Goal: Check status: Check status

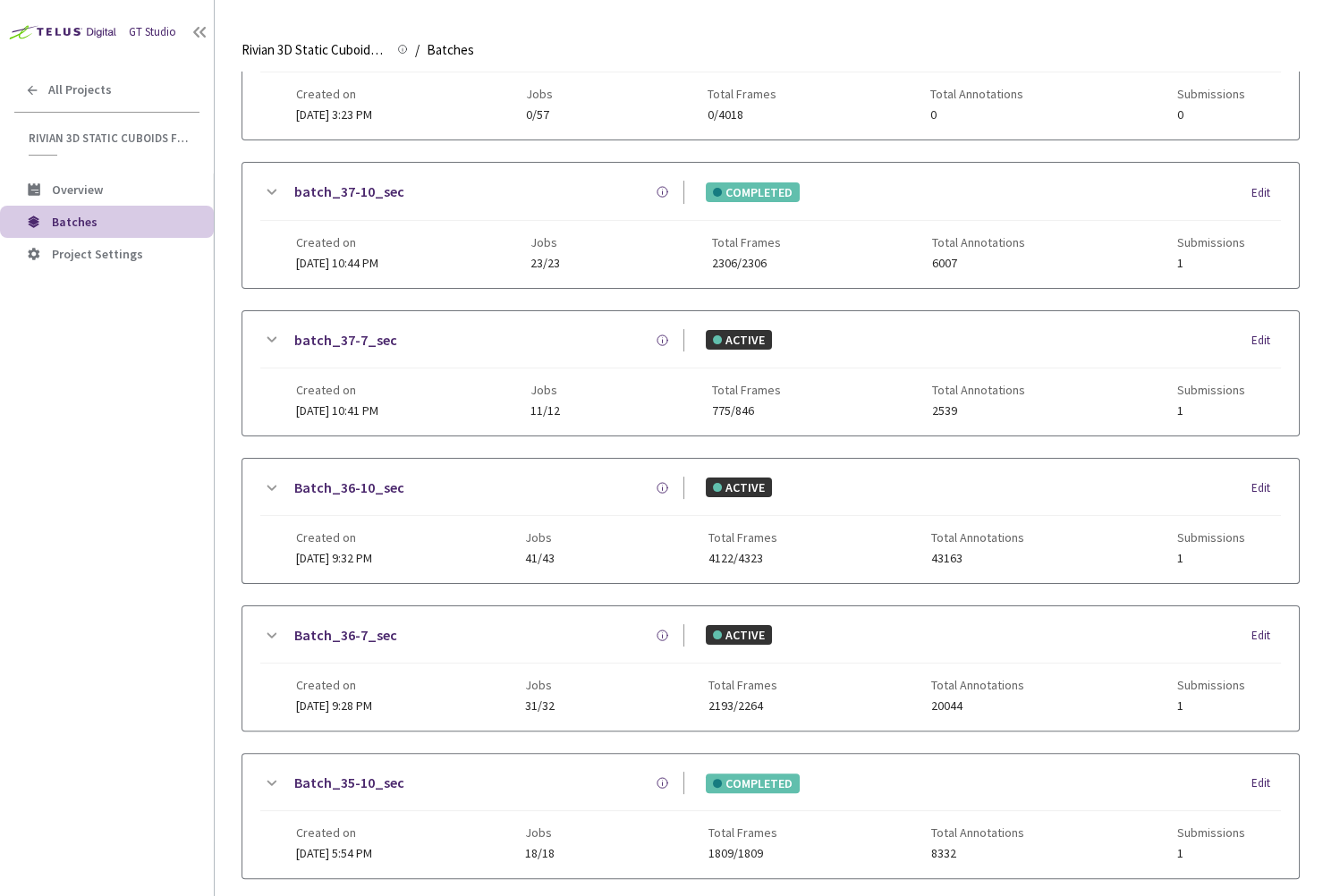
scroll to position [929, 0]
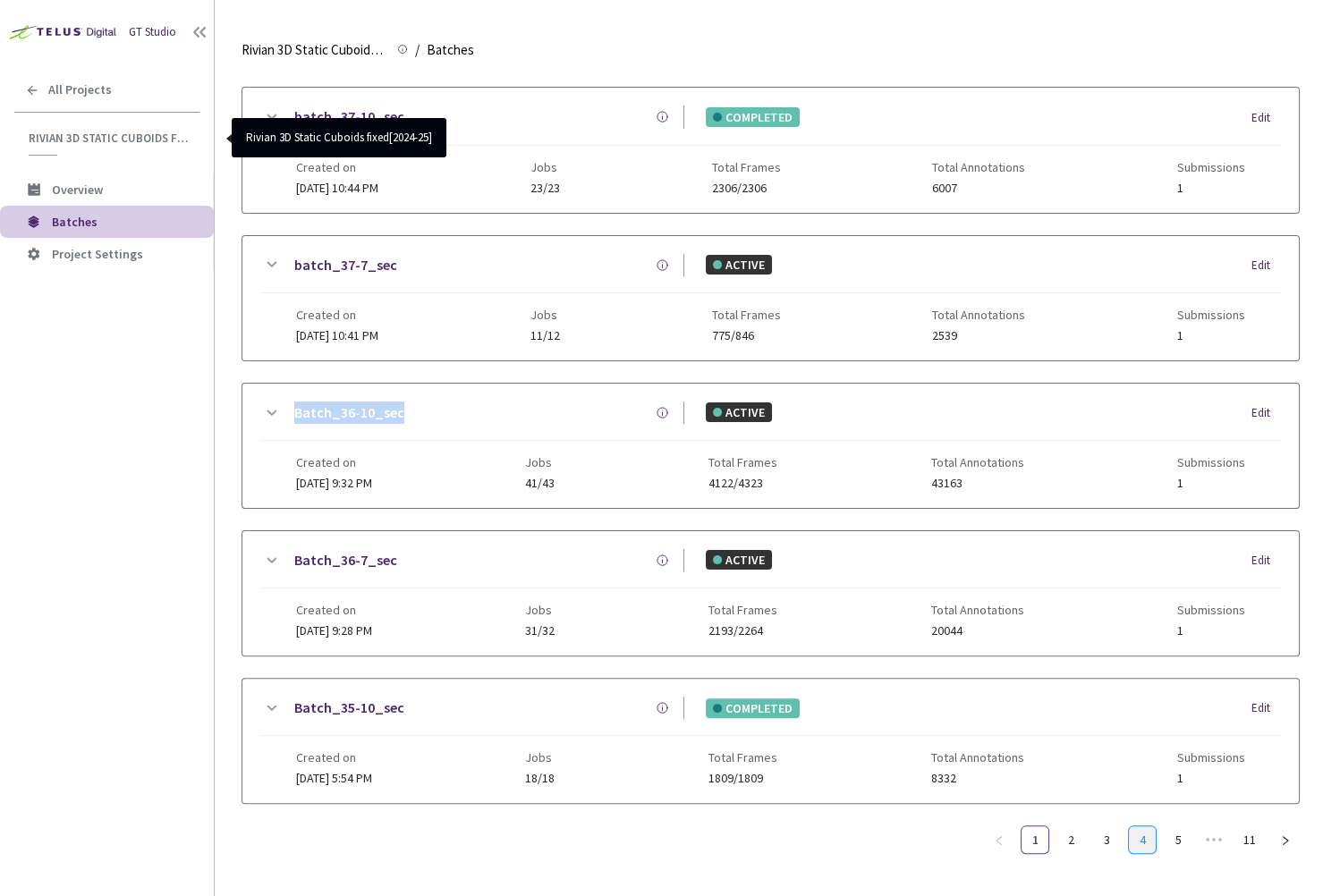
click at [1147, 826] on link "4" at bounding box center [1143, 840] width 27 height 27
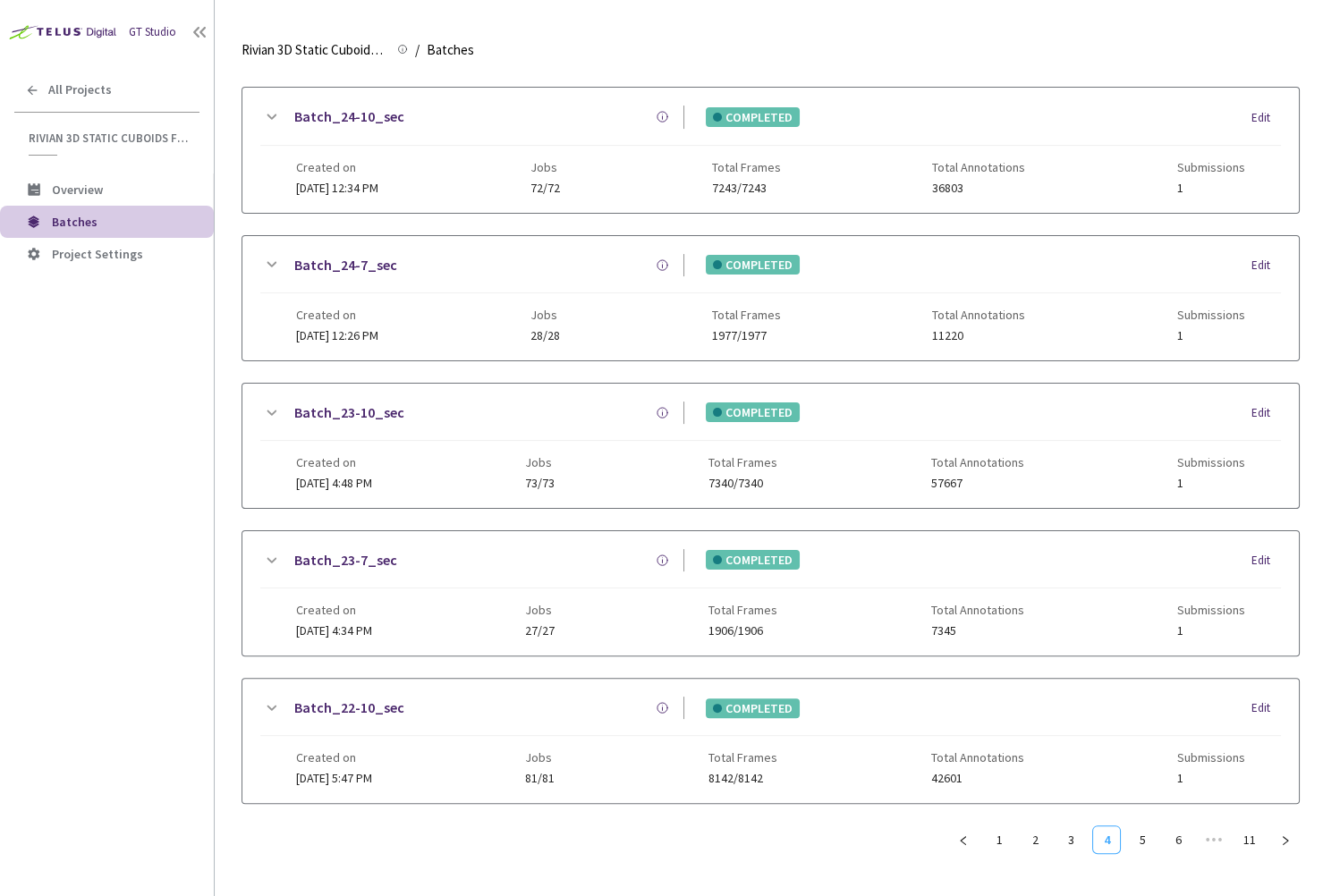
scroll to position [913, 0]
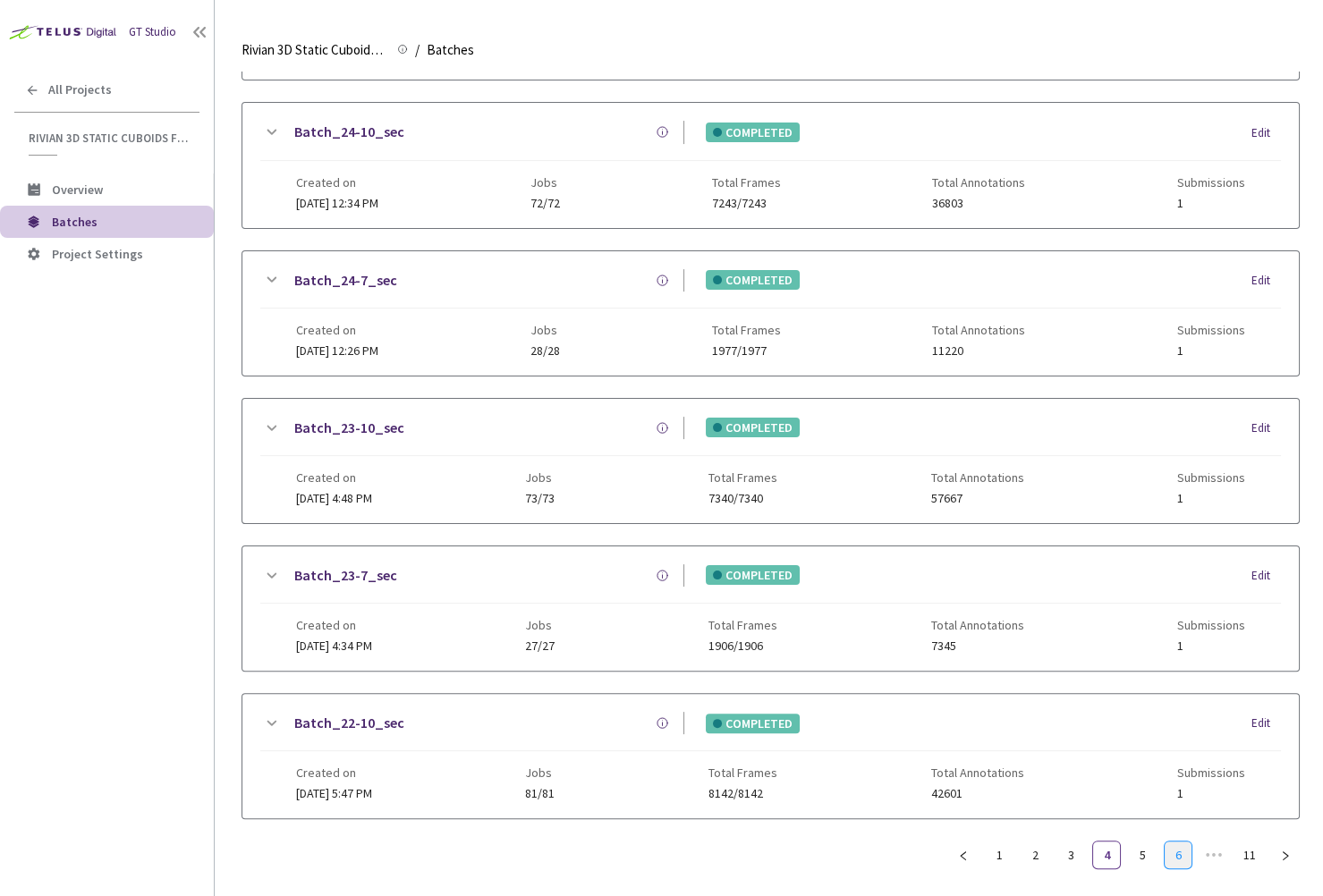
click at [1178, 843] on link "6" at bounding box center [1178, 855] width 27 height 27
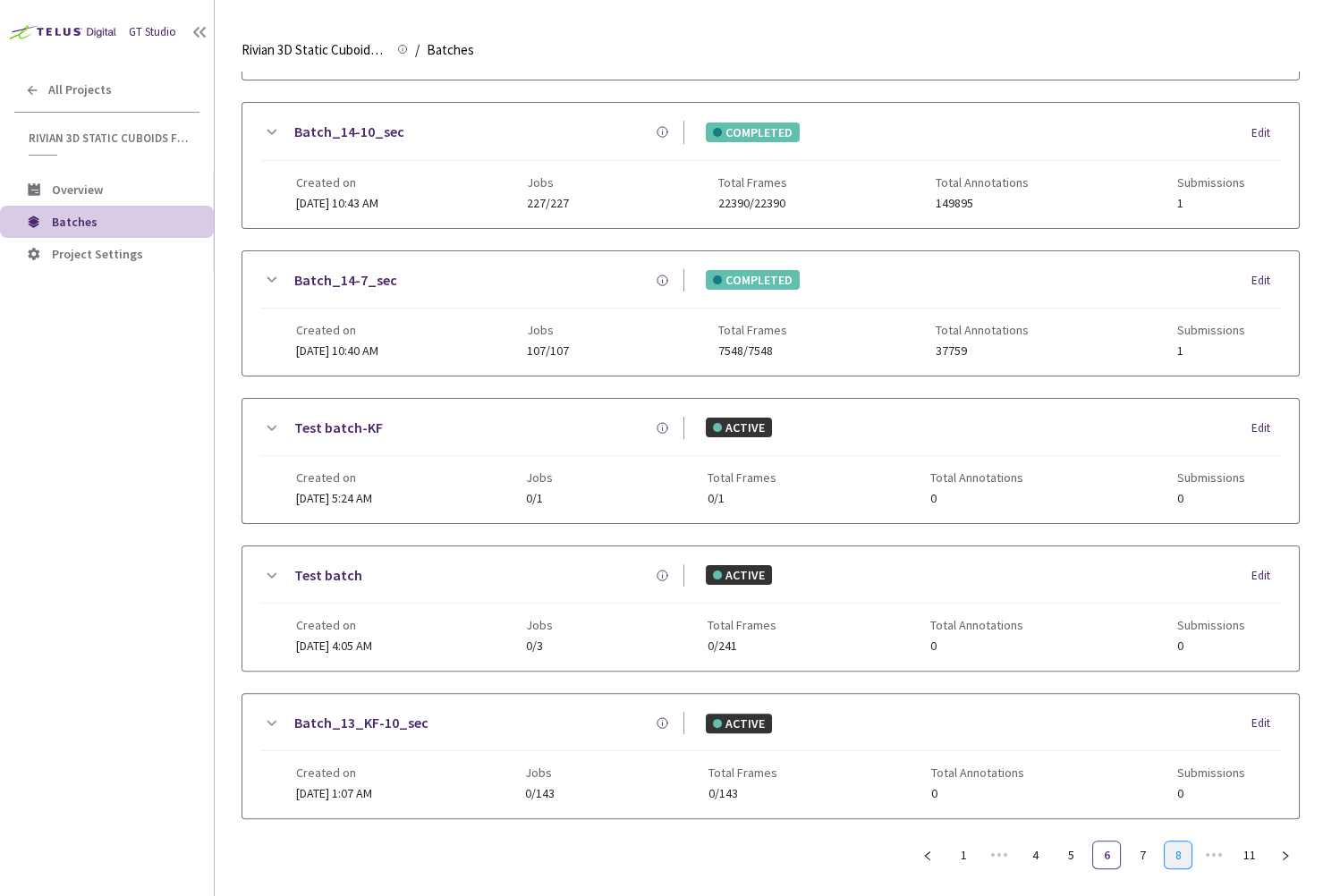
click at [1176, 842] on link "8" at bounding box center [1178, 855] width 27 height 27
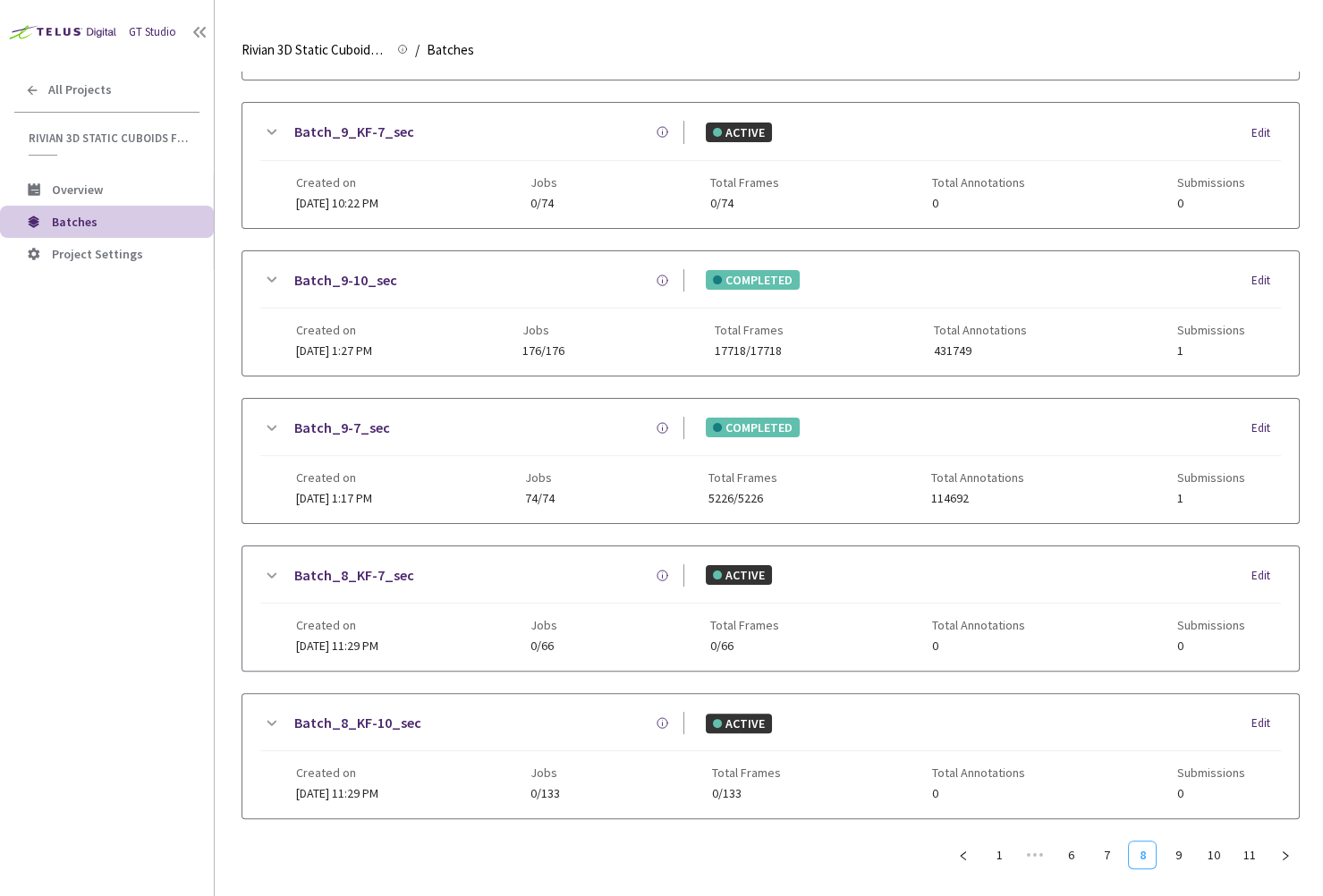
scroll to position [901, 0]
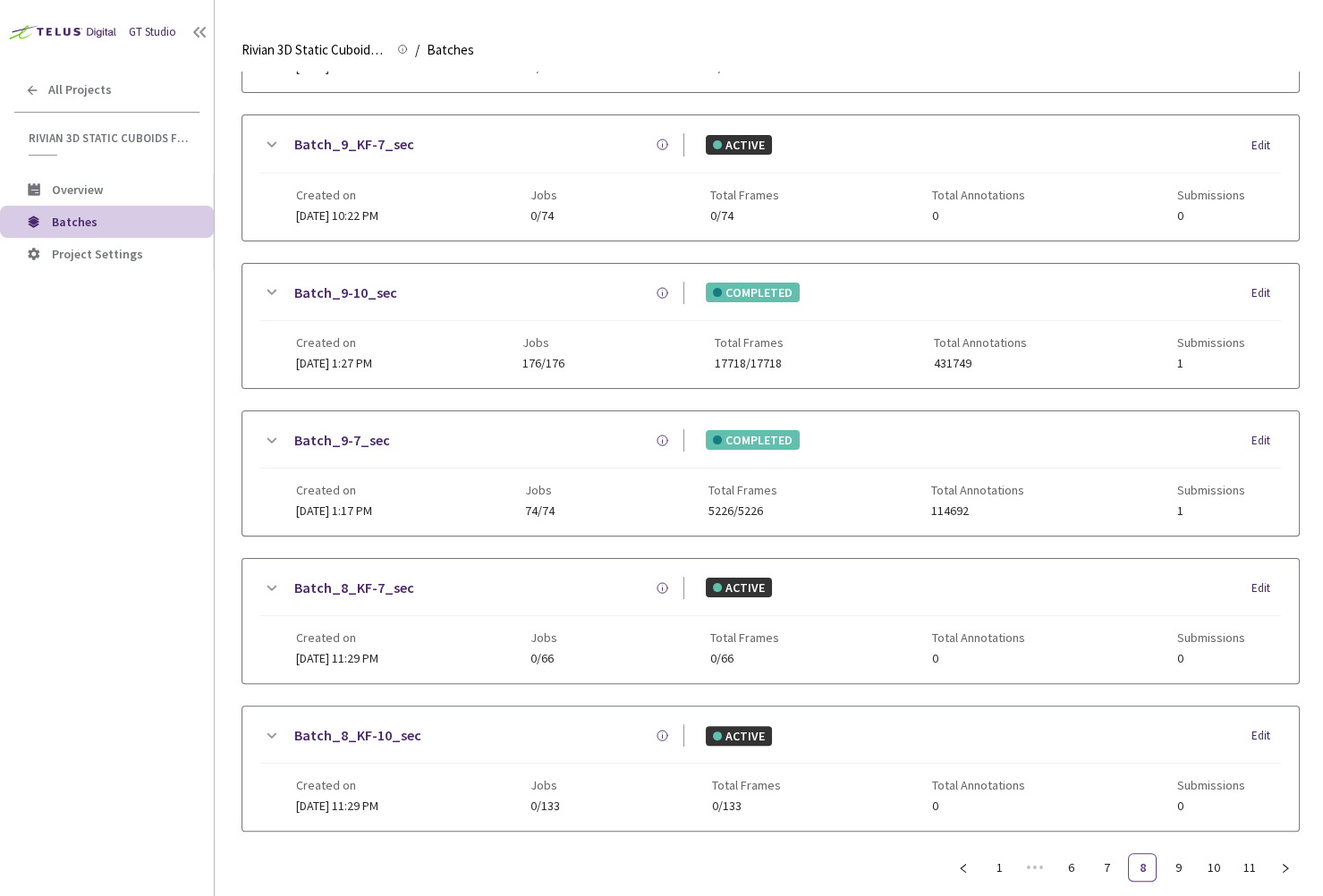
click at [157, 488] on div "GT Studio All Projects Rivian 3D Static Cuboids fixed[2024-25] Rivian 3D Static…" at bounding box center [107, 421] width 213 height 843
click at [1005, 854] on link "1" at bounding box center [1000, 868] width 27 height 27
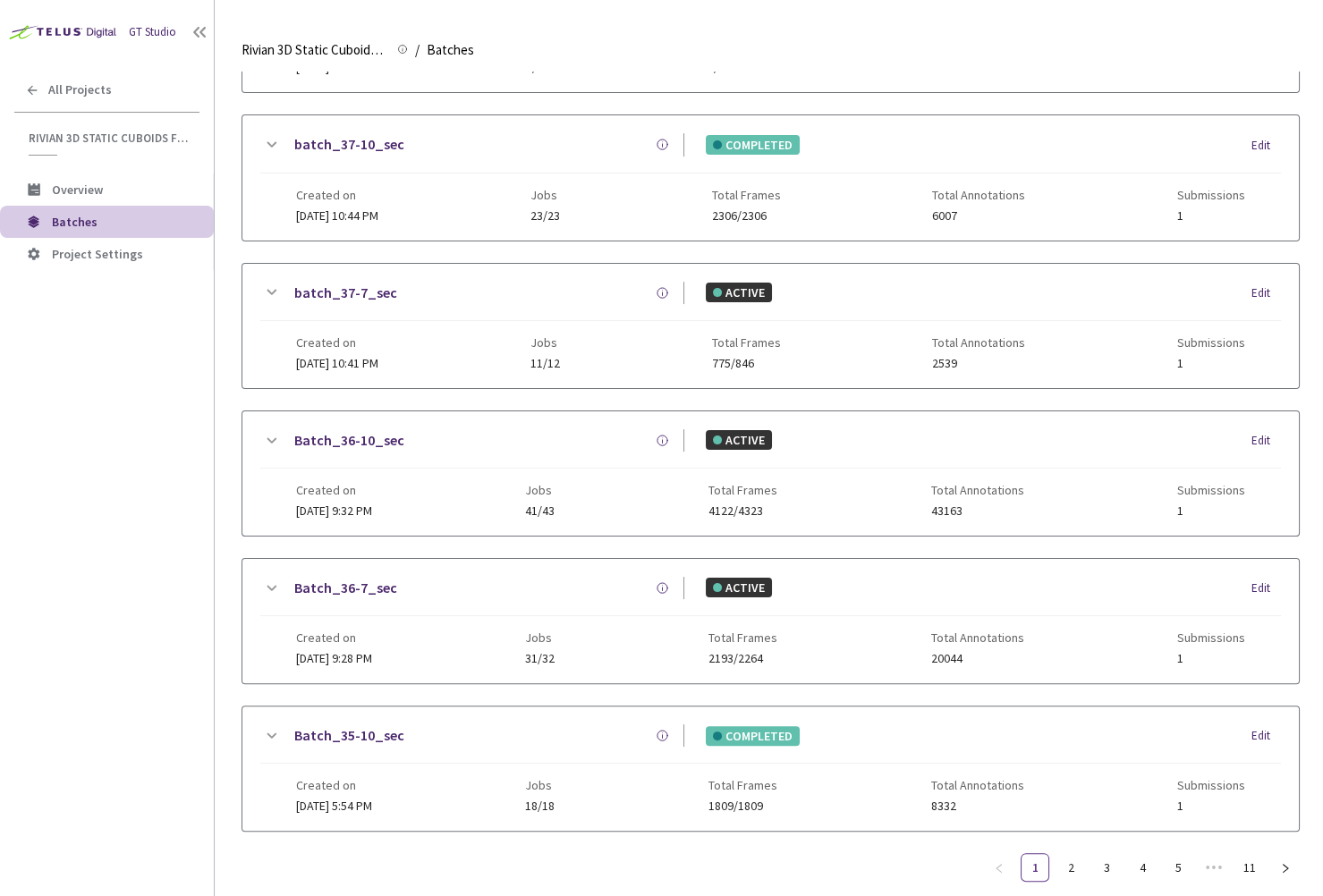
click at [122, 590] on div "GT Studio All Projects Rivian 3D Static Cuboids fixed[2024-25] Rivian 3D Static…" at bounding box center [107, 421] width 213 height 843
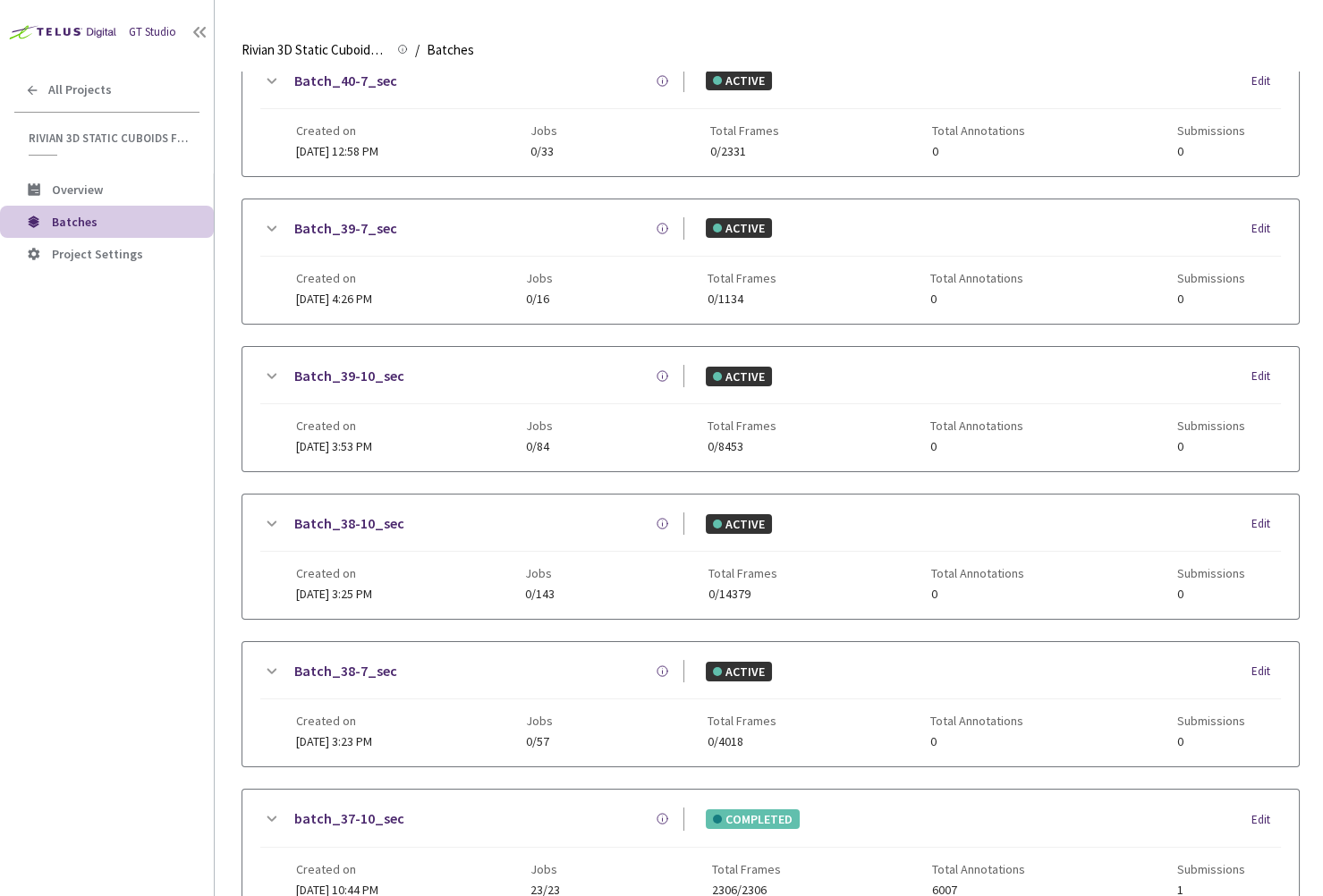
scroll to position [0, 0]
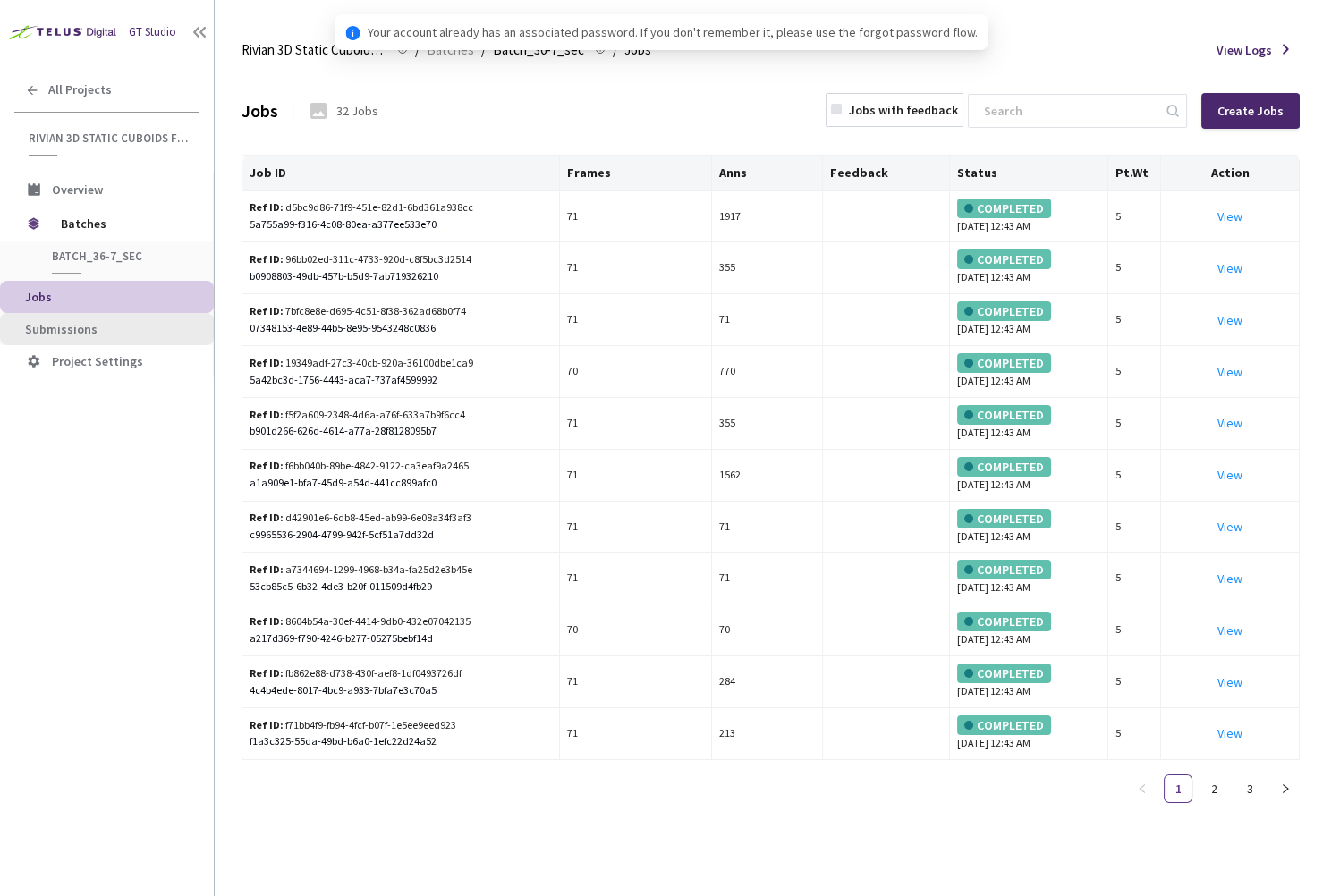
click at [121, 323] on span "Submissions" at bounding box center [113, 330] width 175 height 16
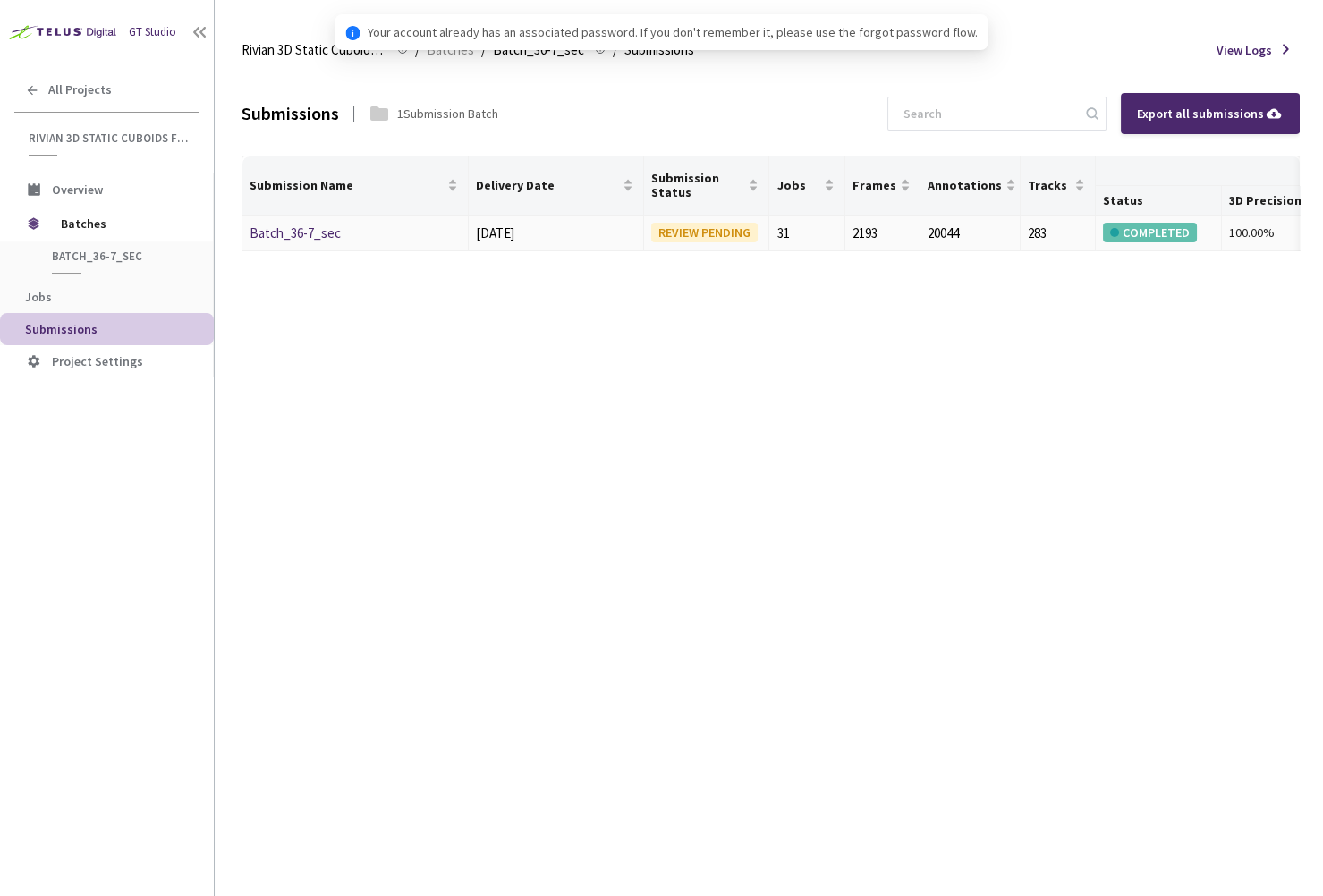
click at [331, 229] on link "Batch_36-7_sec" at bounding box center [295, 234] width 91 height 17
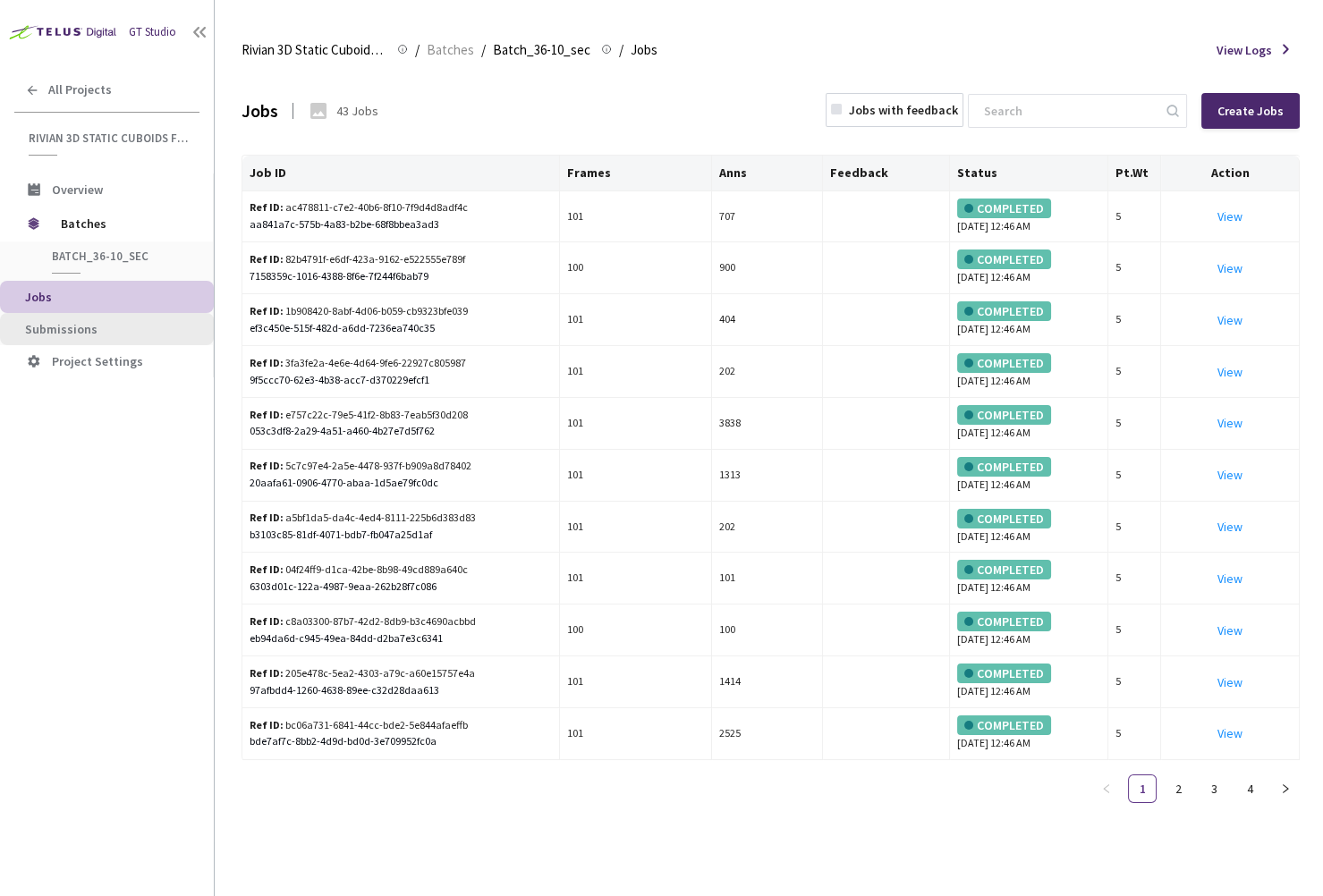
click at [52, 332] on span "Submissions" at bounding box center [61, 329] width 73 height 16
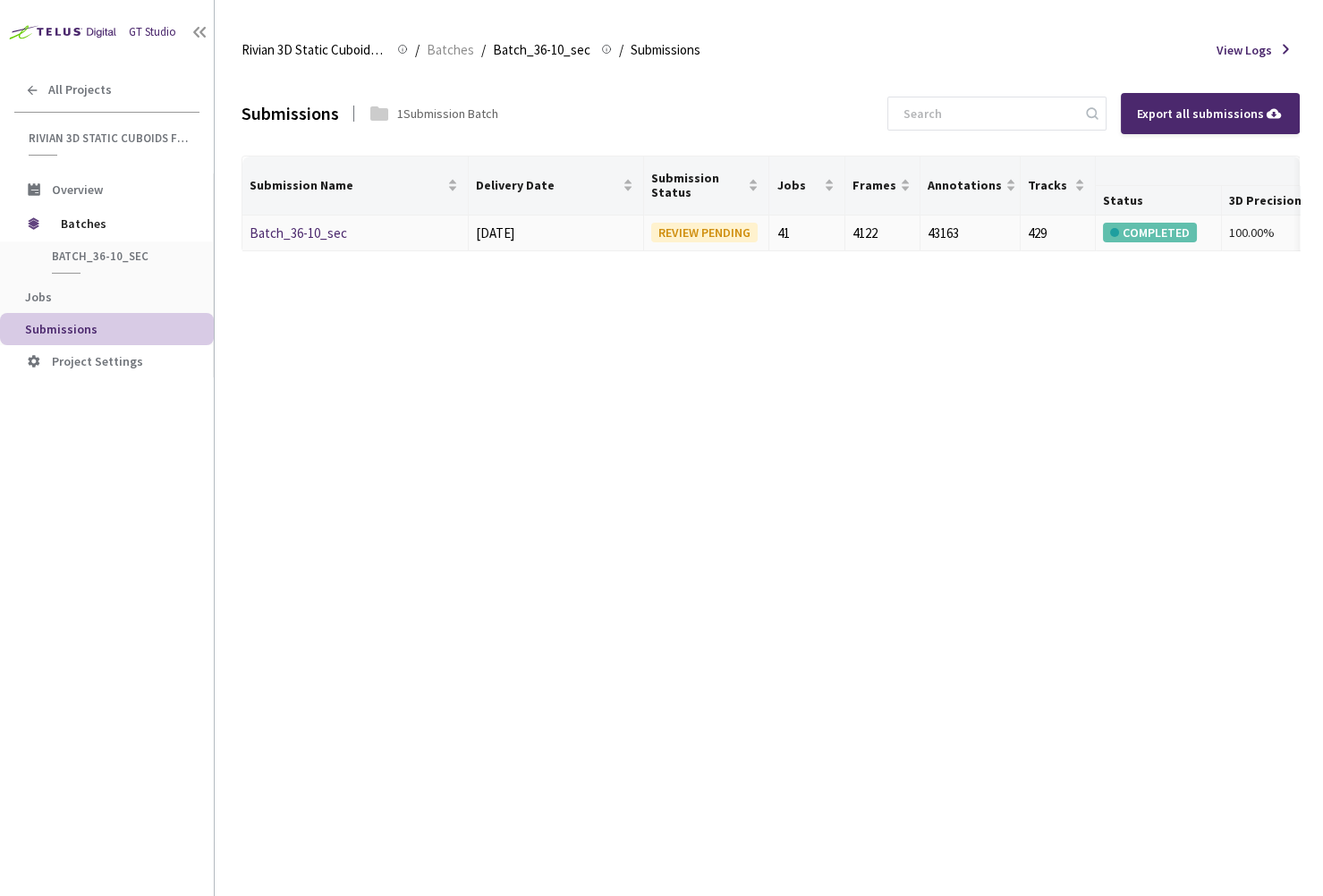
click at [292, 237] on link "Batch_36-10_sec" at bounding box center [298, 234] width 98 height 17
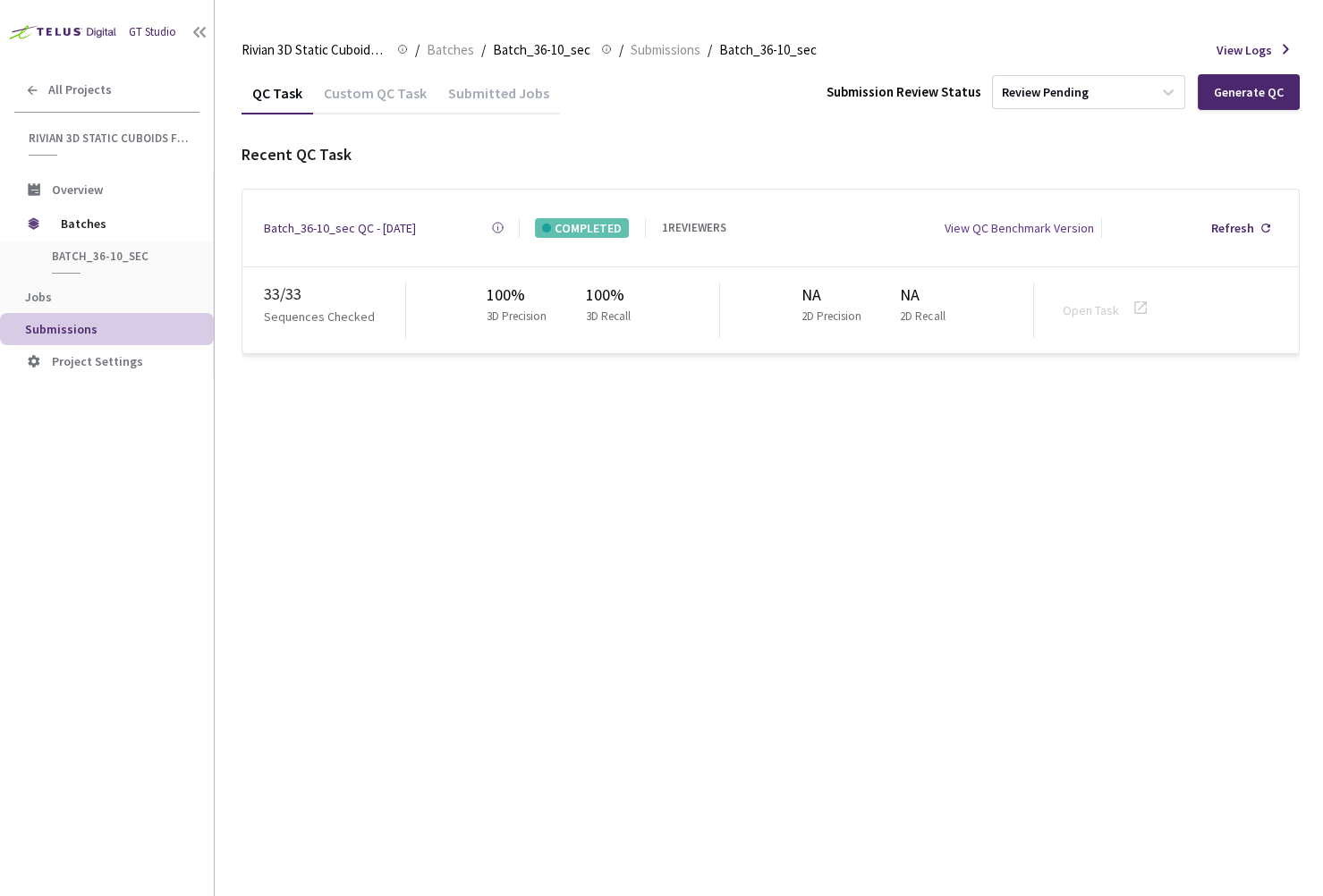
click at [837, 469] on div "QC Task Custom QC Task Submitted Jobs Submission Review Status Review Pending G…" at bounding box center [770, 484] width 1058 height 825
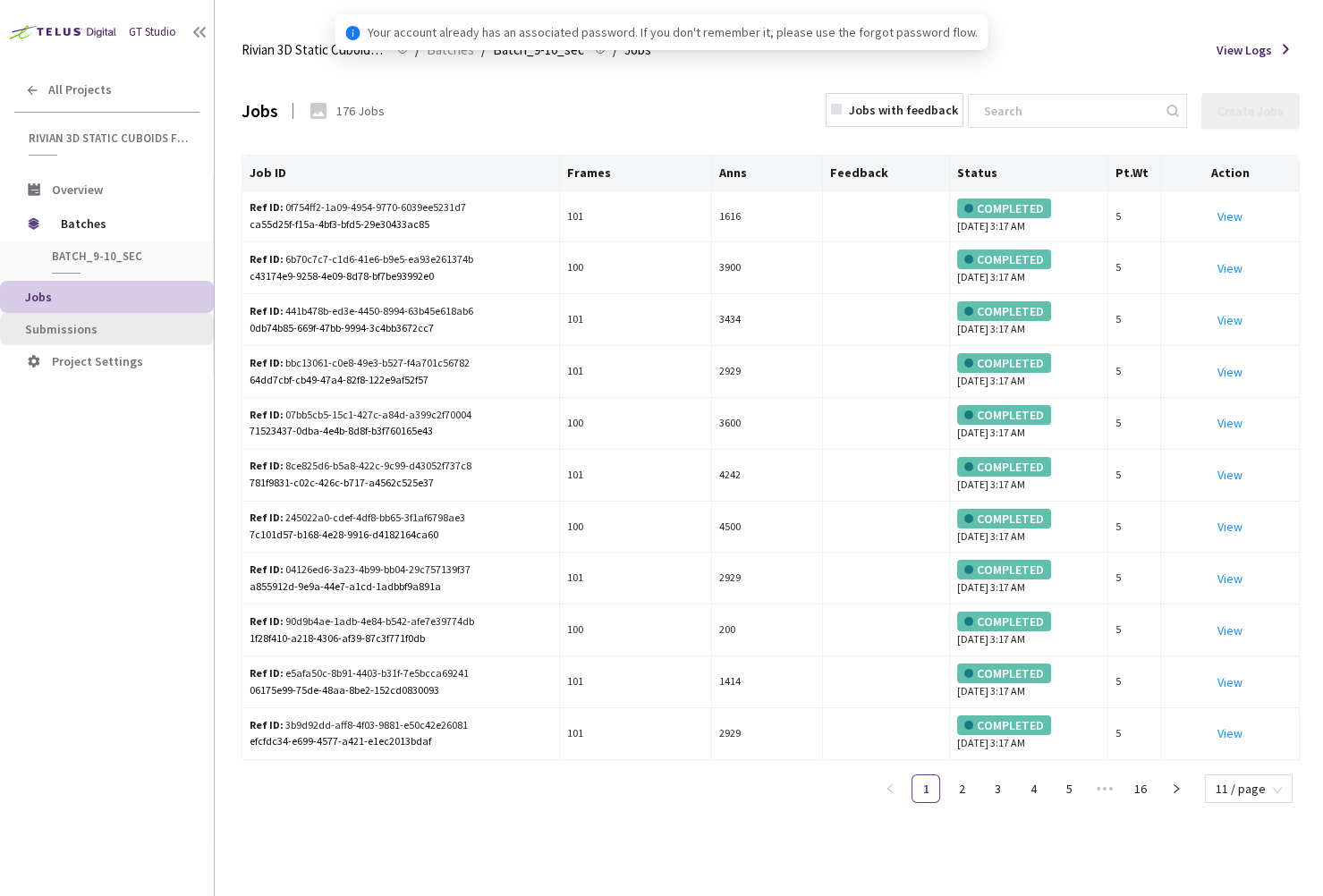
click at [73, 336] on li "Submissions" at bounding box center [107, 329] width 213 height 32
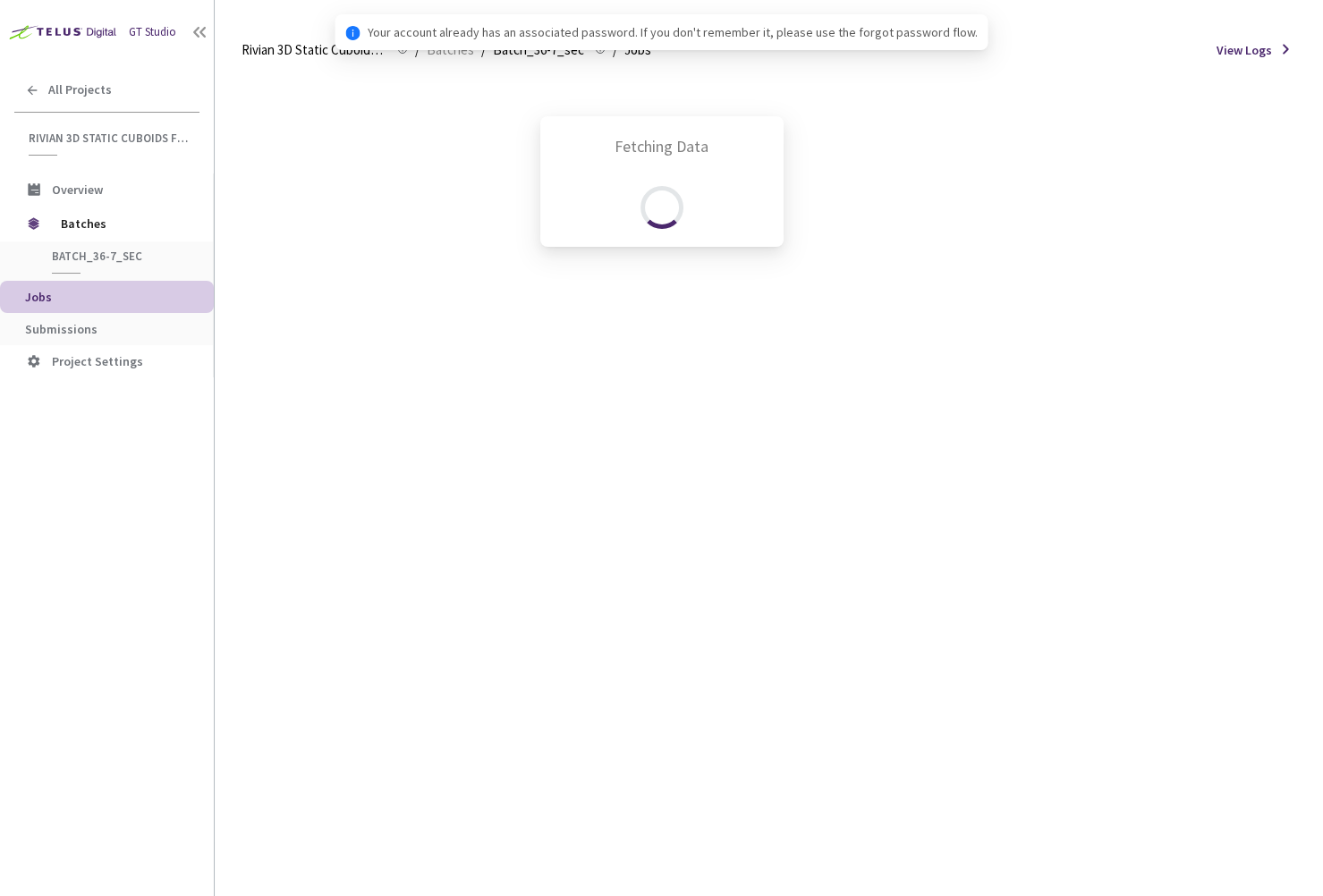
click at [49, 315] on div "Fetching Data" at bounding box center [662, 448] width 1323 height 896
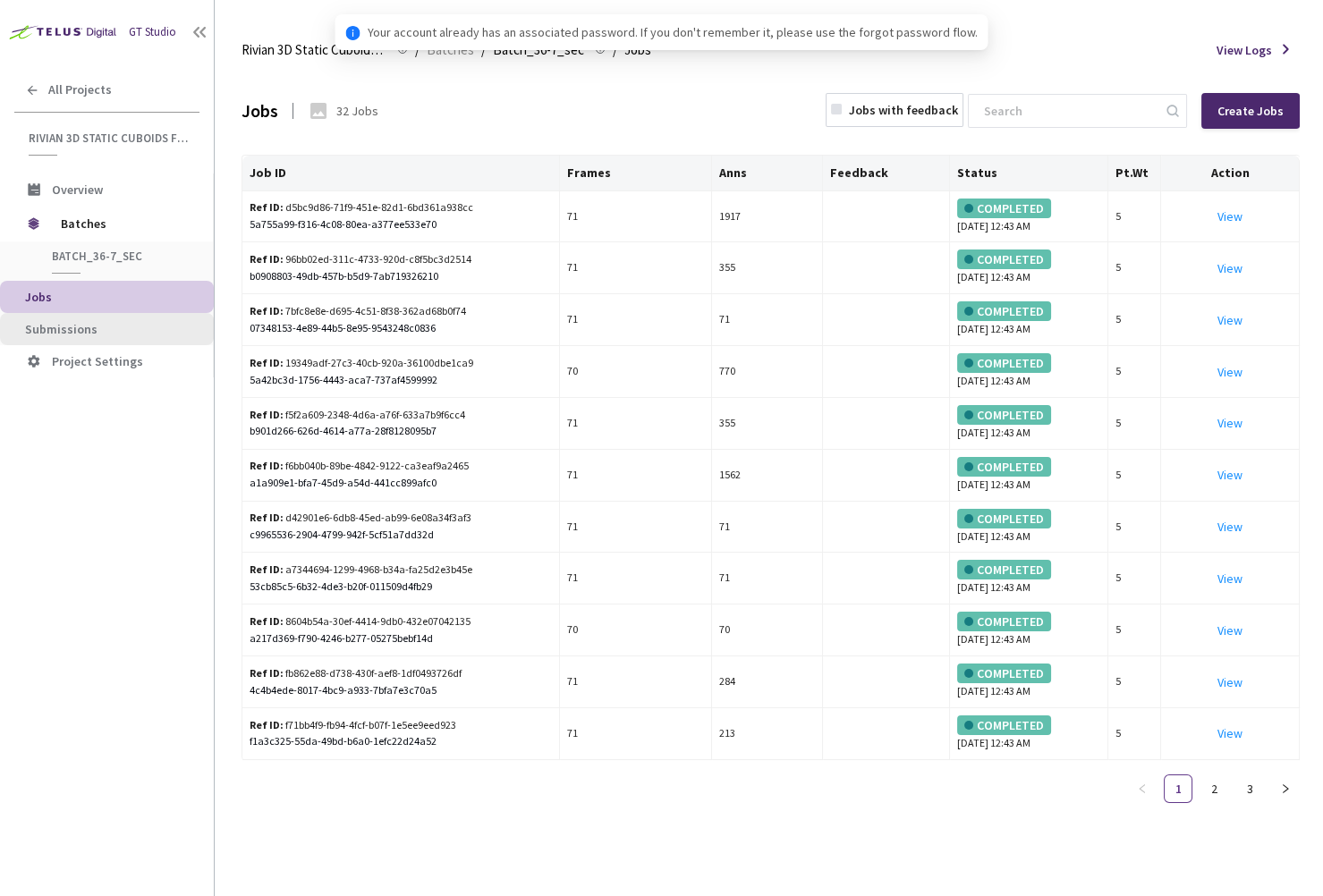
click at [72, 329] on span "Submissions" at bounding box center [61, 329] width 73 height 16
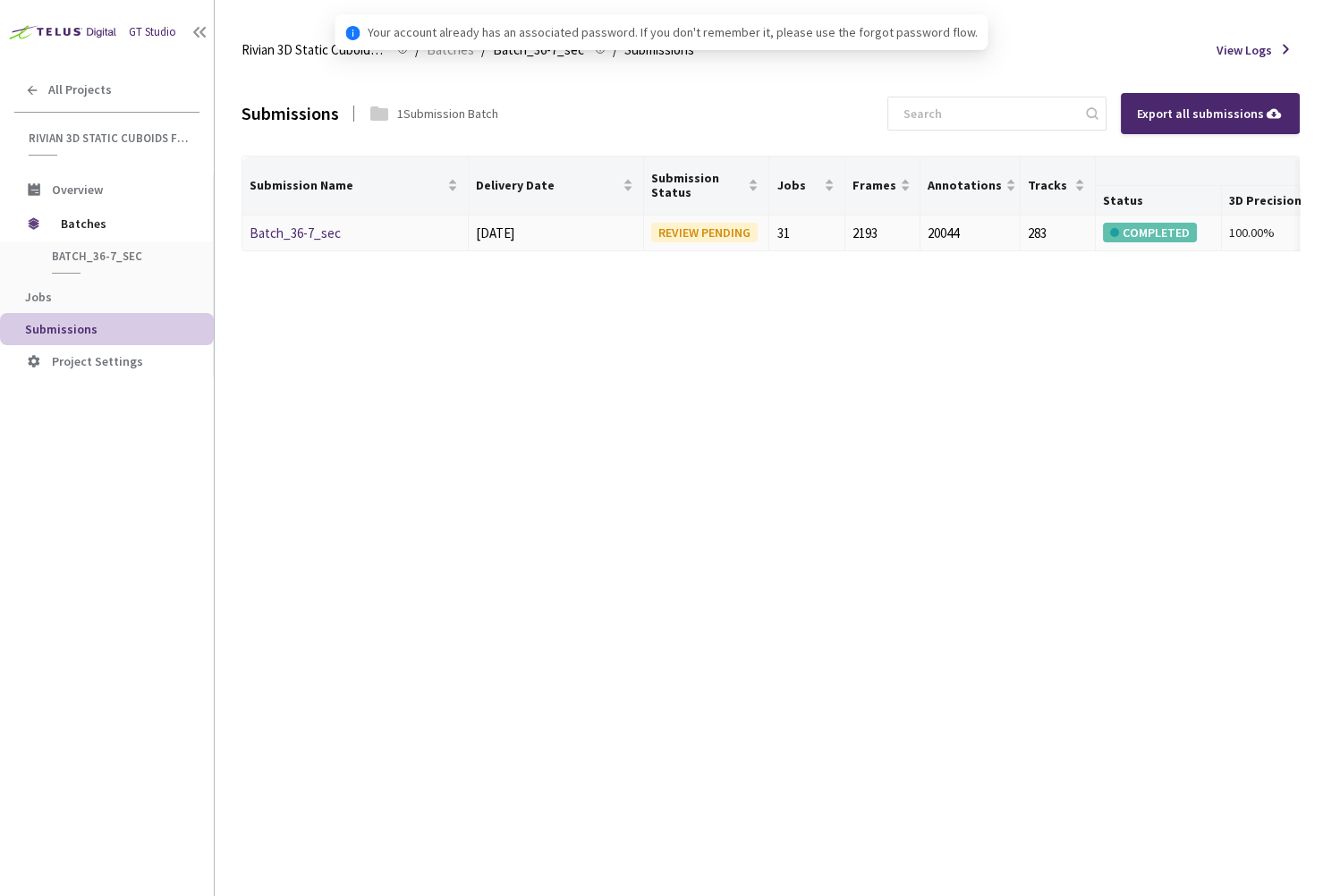
click at [307, 234] on link "Batch_36-7_sec" at bounding box center [295, 234] width 91 height 17
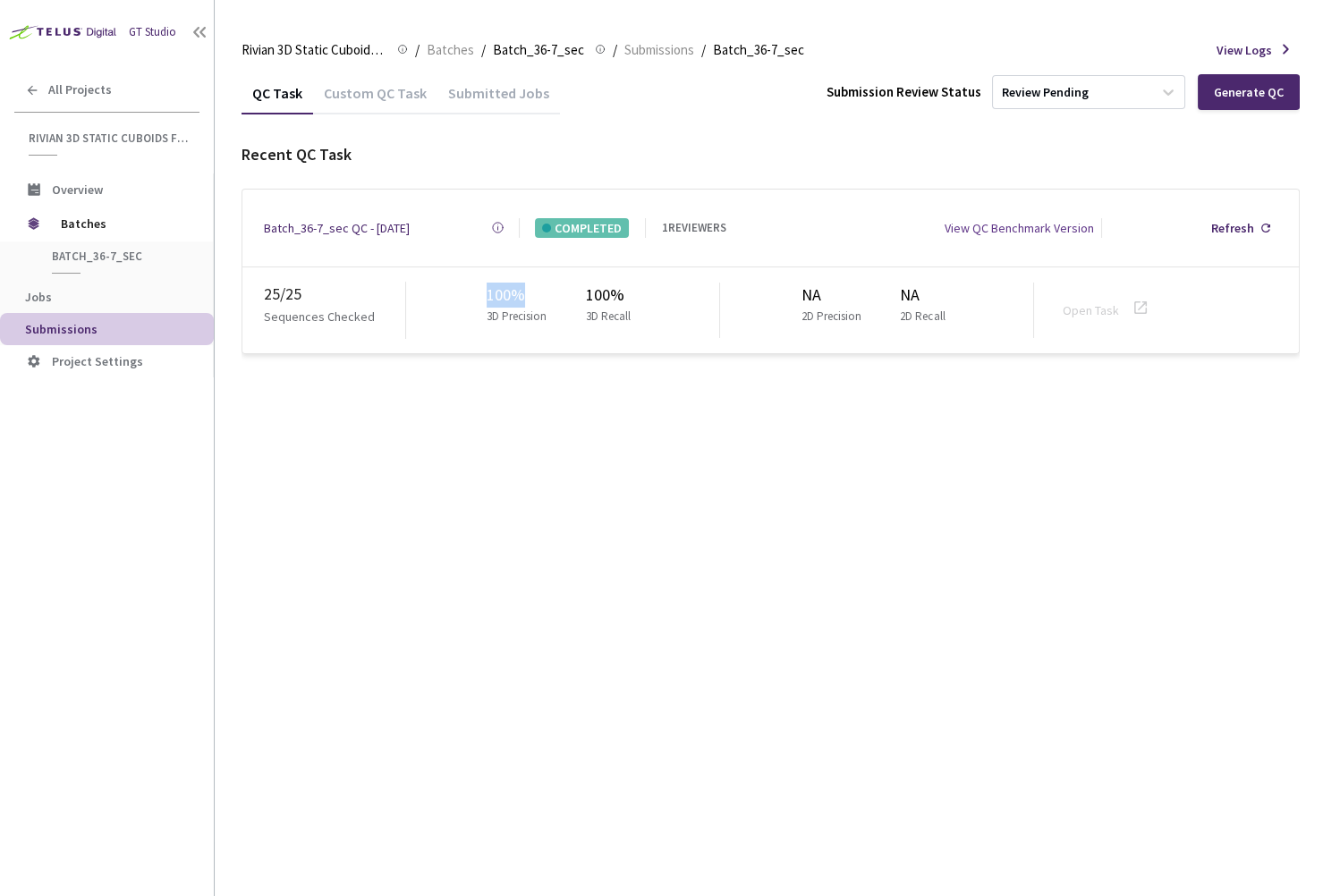
drag, startPoint x: 481, startPoint y: 287, endPoint x: 533, endPoint y: 289, distance: 52.0
click at [533, 289] on div "100% 3D Precision 100% 3D Recall" at bounding box center [564, 310] width 314 height 55
copy div "100%"
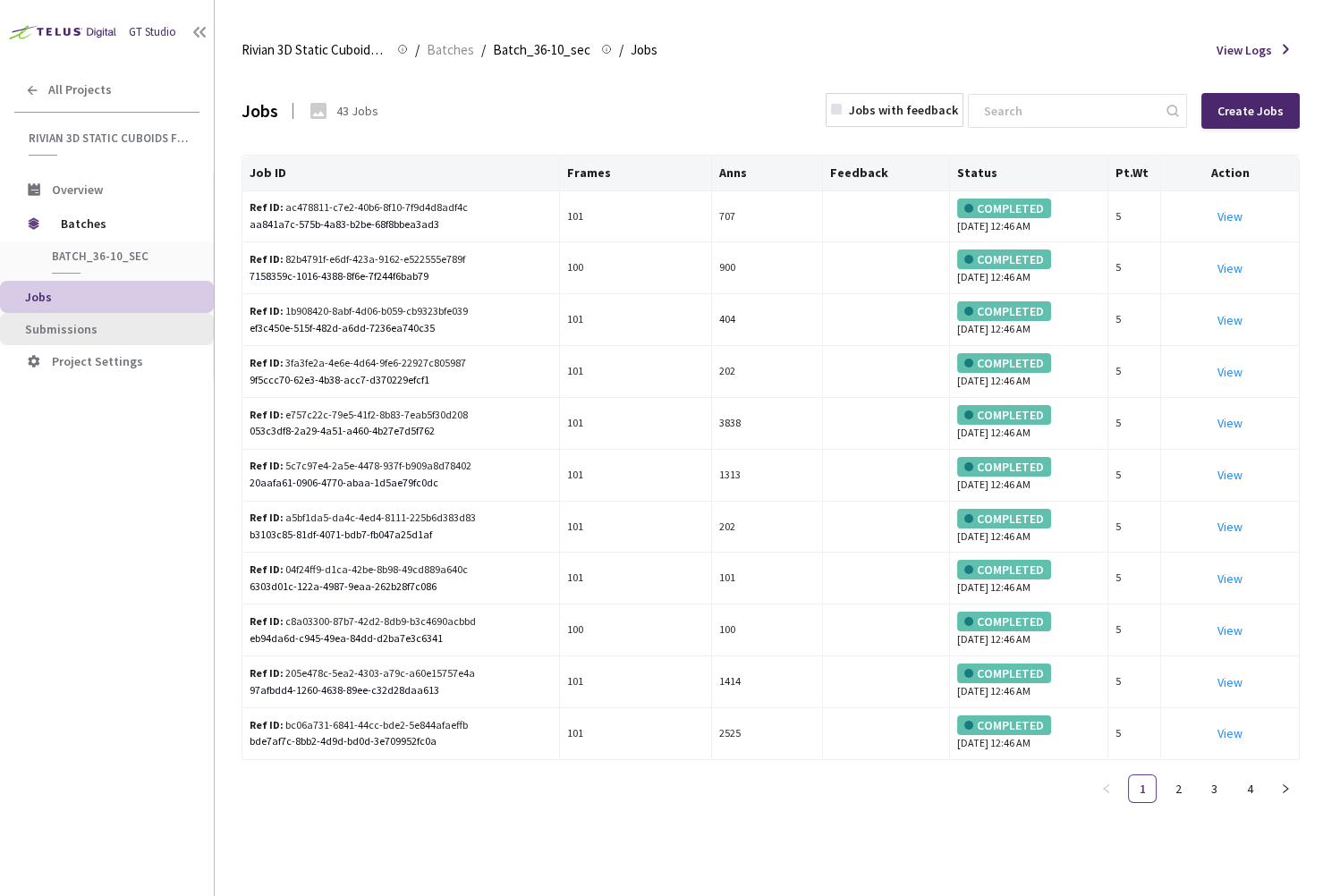
click at [80, 321] on span "Submissions" at bounding box center [61, 329] width 73 height 16
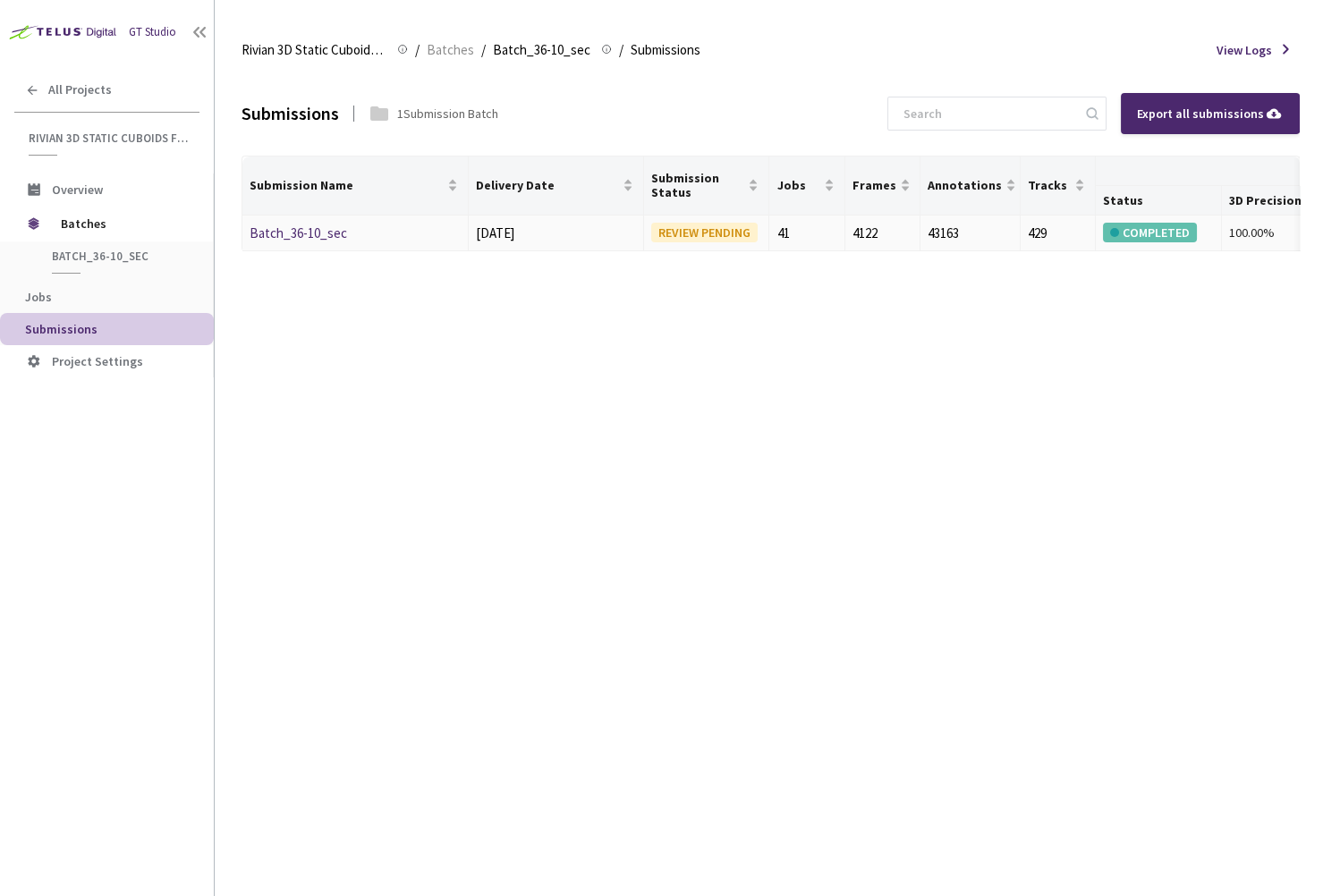
click at [270, 234] on link "Batch_36-10_sec" at bounding box center [298, 234] width 98 height 17
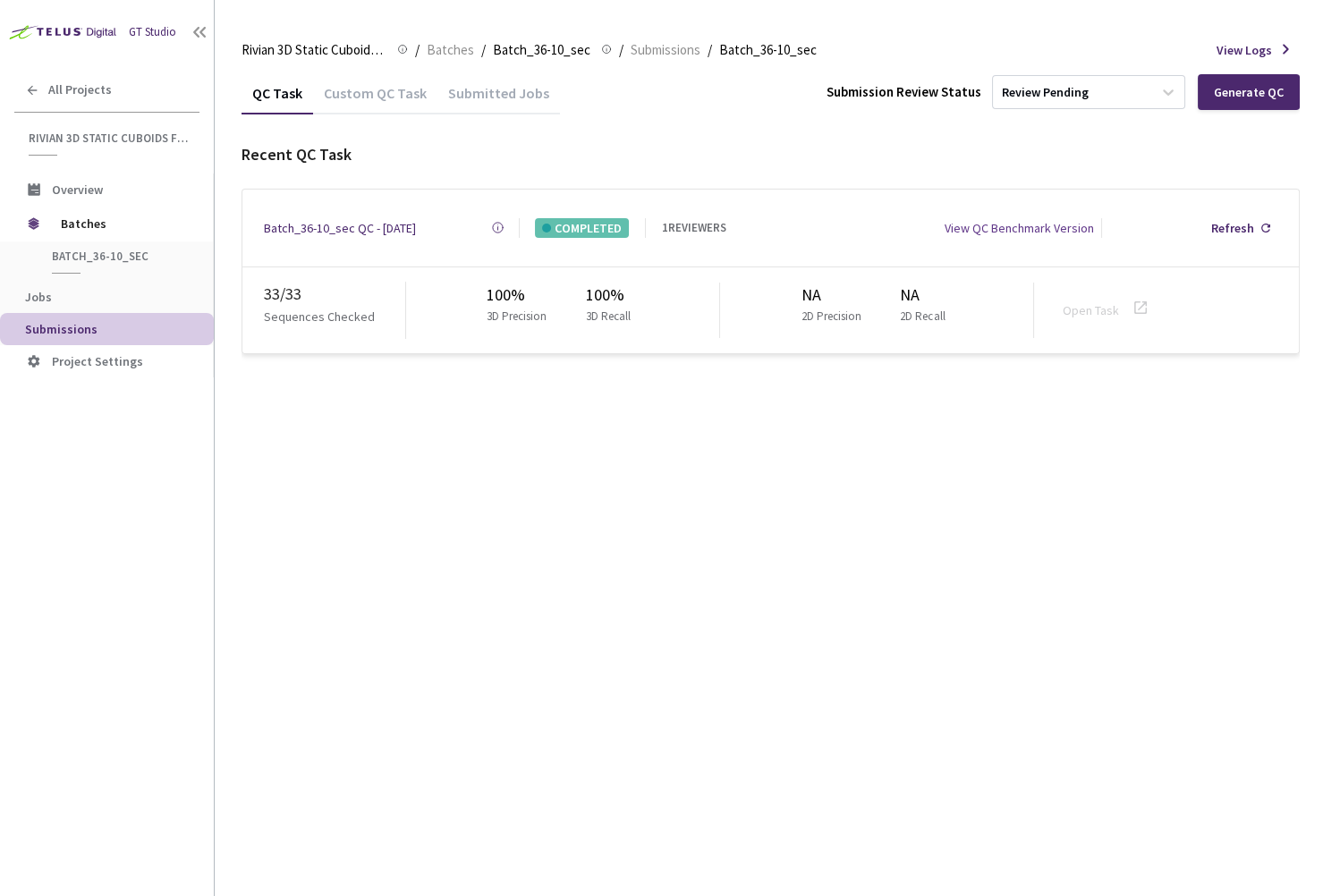
click at [525, 486] on div "QC Task Custom QC Task Submitted Jobs Submission Review Status Review Pending G…" at bounding box center [770, 484] width 1058 height 825
drag, startPoint x: 481, startPoint y: 288, endPoint x: 563, endPoint y: 290, distance: 82.0
click at [565, 285] on div "100% 3D Precision 100% 3D Recall" at bounding box center [564, 310] width 314 height 55
copy div "100%"
